Goal: Task Accomplishment & Management: Complete application form

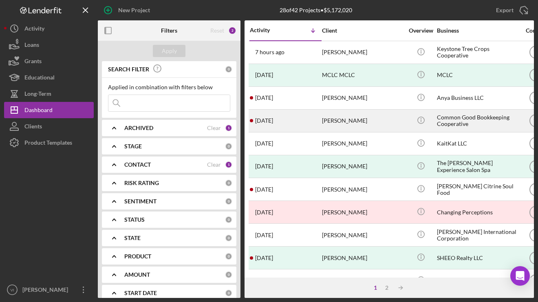
click at [309, 124] on div "[DATE] [PERSON_NAME]" at bounding box center [285, 121] width 71 height 22
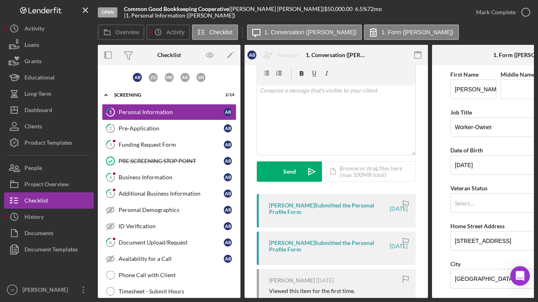
scroll to position [31, 0]
click at [194, 126] on div "Pre-Application" at bounding box center [171, 128] width 105 height 7
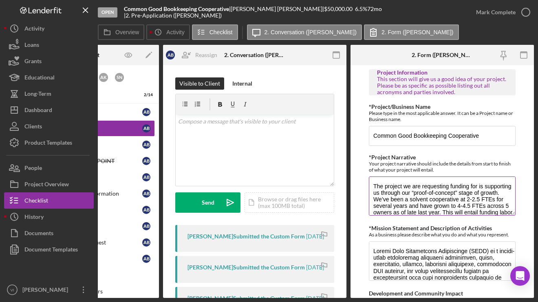
click at [513, 216] on textarea "The project we are requesting funding for is supporting us through our “proof-o…" at bounding box center [442, 196] width 147 height 39
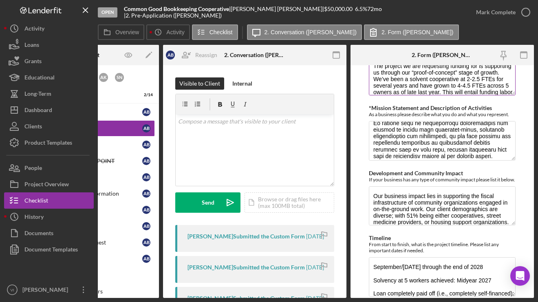
scroll to position [121, 0]
click at [504, 160] on textarea "*Mission Statement and Description of Activities" at bounding box center [442, 140] width 147 height 39
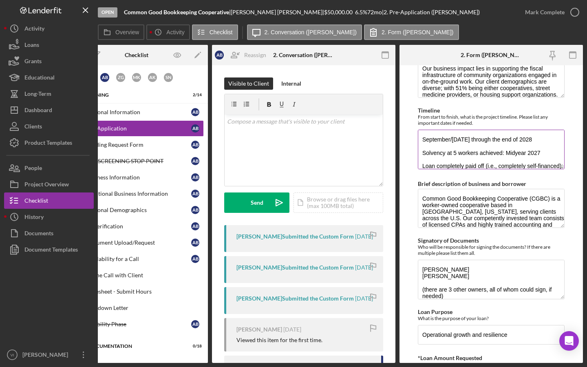
scroll to position [0, 33]
click at [538, 169] on textarea "September/October 2025 through the end of 2028 Solvency at 5 workers achieved: …" at bounding box center [491, 149] width 147 height 39
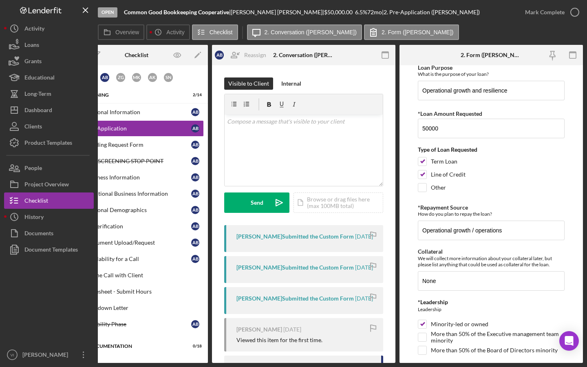
scroll to position [491, 0]
click at [538, 236] on form "Project Information This section will give us a good idea of your project. Plea…" at bounding box center [490, 214] width 183 height 298
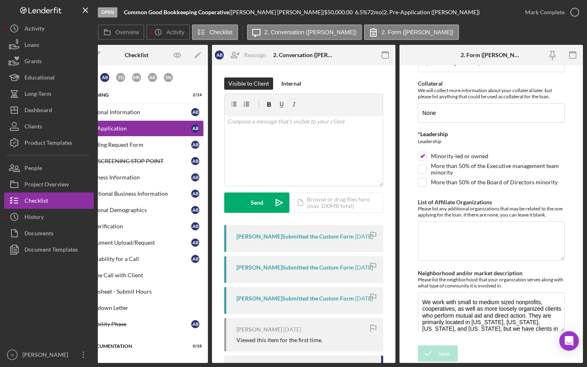
scroll to position [877, 0]
click at [538, 302] on div "Open Common Good Bookkeeping Cooperative | Andy Browne | $50,000.00 6.5 % 72 mo…" at bounding box center [293, 183] width 587 height 367
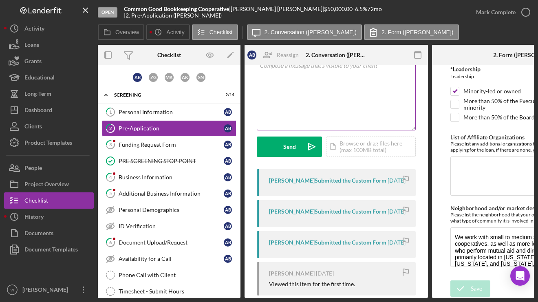
scroll to position [60, 0]
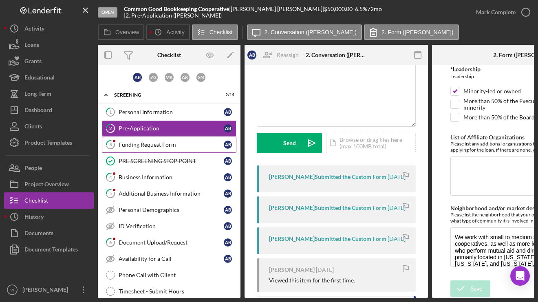
click at [196, 142] on div "Funding Request Form" at bounding box center [171, 144] width 105 height 7
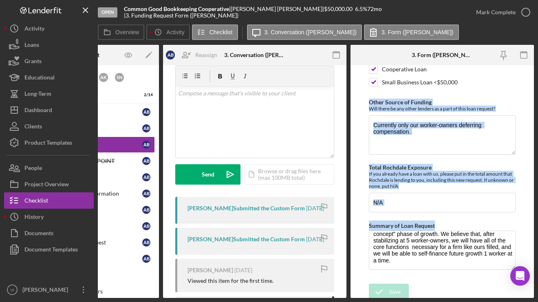
scroll to position [179, 0]
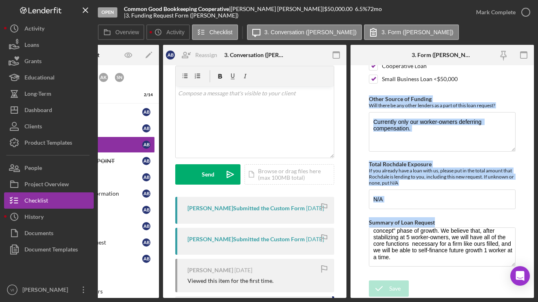
drag, startPoint x: 511, startPoint y: 267, endPoint x: 523, endPoint y: 248, distance: 22.4
click at [523, 248] on body "Open Common Good Bookkeeping Cooperative | Andy Browne | $50,000.00 6.5 % 72 mo…" at bounding box center [269, 151] width 538 height 302
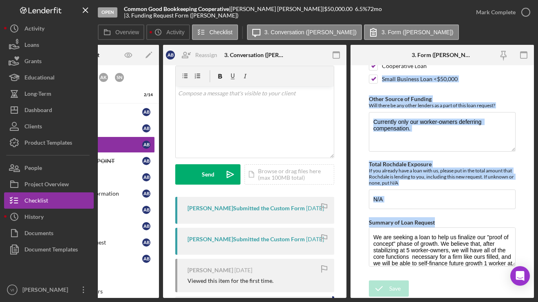
click at [518, 302] on html "Open Common Good Bookkeeping Cooperative | Andy Browne | $50,000.00 6.5 % 72 mo…" at bounding box center [269, 151] width 538 height 302
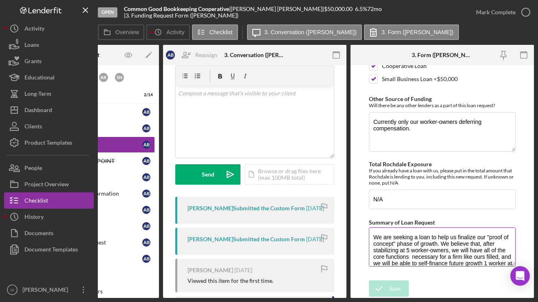
click at [467, 252] on textarea "We are seeking a loan to help us finalize our "proof of concept" phase of growt…" at bounding box center [442, 246] width 147 height 39
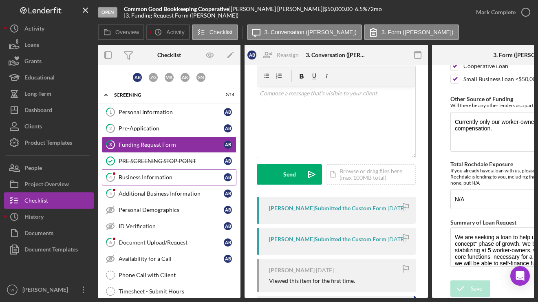
click at [197, 177] on div "Business Information" at bounding box center [171, 177] width 105 height 7
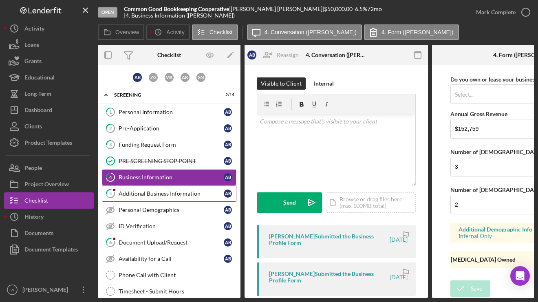
click at [159, 188] on link "5 Additional Business Information A B" at bounding box center [169, 193] width 135 height 16
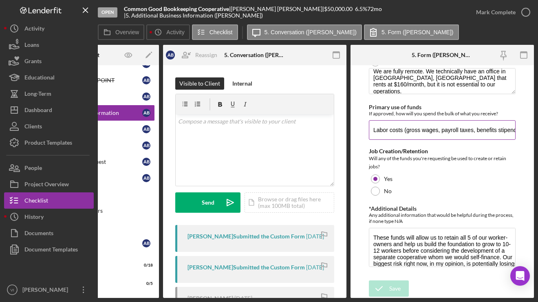
scroll to position [225, 0]
click at [497, 298] on div "Open Common Good Bookkeeping Cooperative | Andy Browne | $50,000.00 6.5 % 72 mo…" at bounding box center [269, 151] width 538 height 302
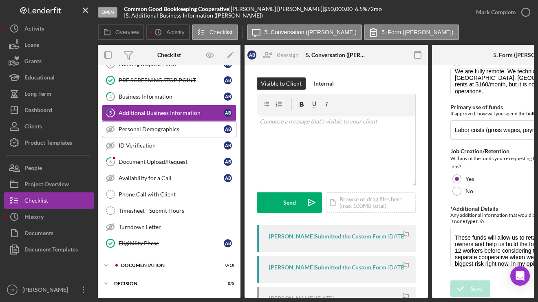
scroll to position [0, 0]
click at [185, 137] on link "Personal Demographics Personal Demographics A B" at bounding box center [169, 129] width 135 height 16
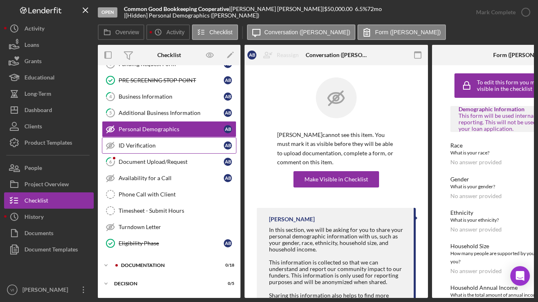
click at [165, 140] on link "ID Verification ID Verification A B" at bounding box center [169, 145] width 135 height 16
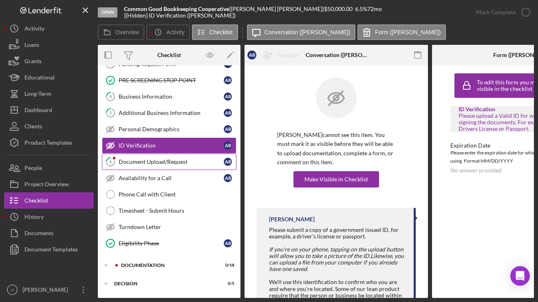
click at [147, 164] on div "Document Upload/Request" at bounding box center [171, 162] width 105 height 7
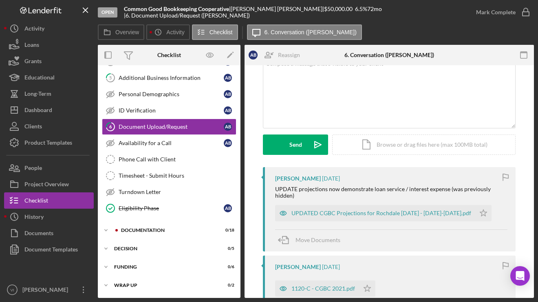
scroll to position [63, 0]
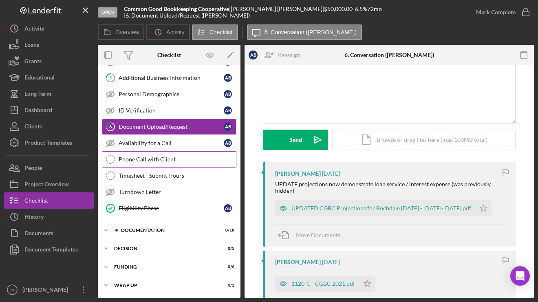
click at [195, 159] on div "Phone Call with Client" at bounding box center [177, 159] width 117 height 7
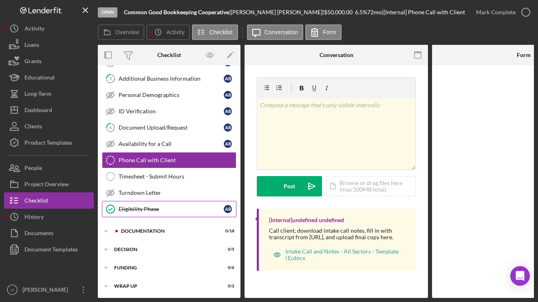
click at [182, 210] on div "Eligibility Phase" at bounding box center [171, 209] width 105 height 7
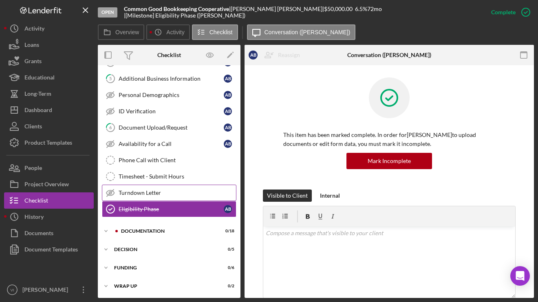
click at [172, 197] on link "Turndown Letter Turndown Letter" at bounding box center [169, 193] width 135 height 16
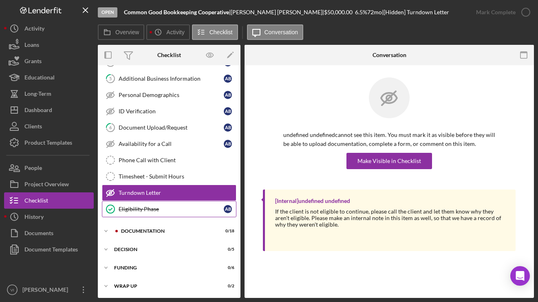
click at [169, 213] on link "Eligibility Phase Eligibility Phase A B" at bounding box center [169, 209] width 135 height 16
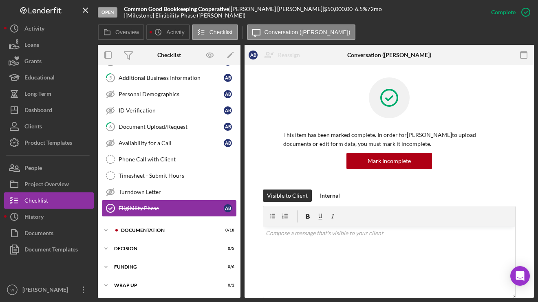
scroll to position [116, 0]
click at [133, 234] on div "Icon/Expander Documentation 0 / 18" at bounding box center [169, 230] width 143 height 16
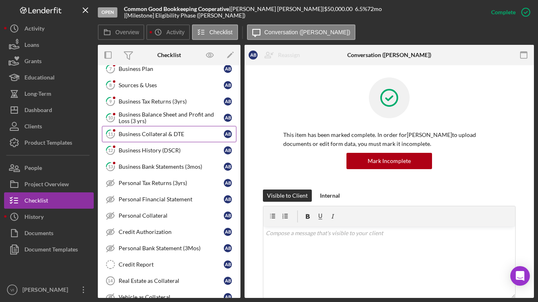
scroll to position [263, 0]
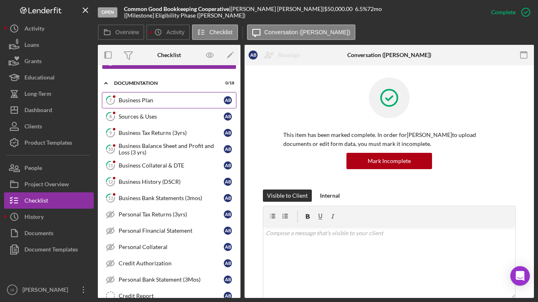
click at [183, 95] on link "7 Business Plan A B" at bounding box center [169, 100] width 135 height 16
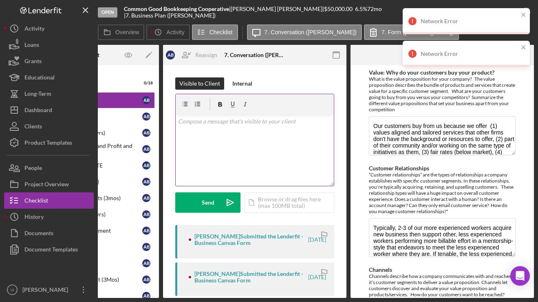
scroll to position [0, 82]
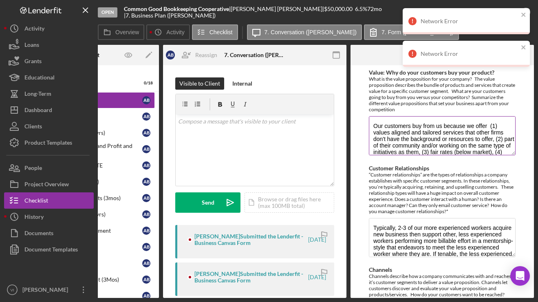
click at [510, 155] on textarea "Our customers buy from us because we offer (1) values aligned and tailored serv…" at bounding box center [442, 135] width 147 height 39
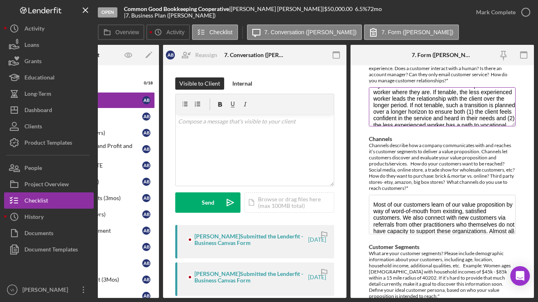
scroll to position [24, 0]
click at [491, 126] on textarea "Typically, 2-3 of our more experienced workers acquire new business then suppor…" at bounding box center [442, 106] width 147 height 39
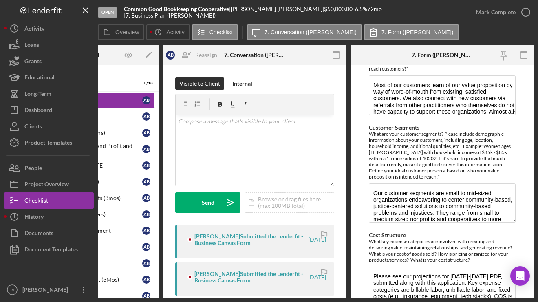
scroll to position [275, 0]
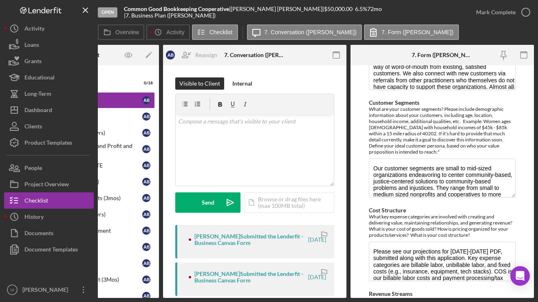
click at [507, 230] on div "Value: Why do your customers buy your product? What is the value proposition fo…" at bounding box center [442, 87] width 147 height 586
click at [498, 90] on textarea "Most of our customers learn of our value proposition by way of word-of-mouth fr…" at bounding box center [442, 70] width 147 height 39
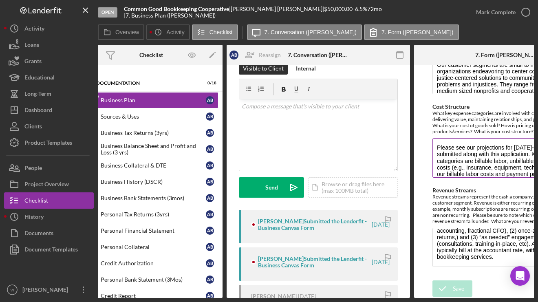
scroll to position [0, 0]
click at [196, 115] on div "Sources & Uses" at bounding box center [153, 116] width 105 height 7
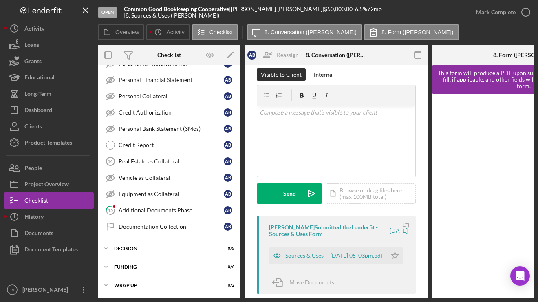
scroll to position [416, 0]
